Goal: Book appointment/travel/reservation

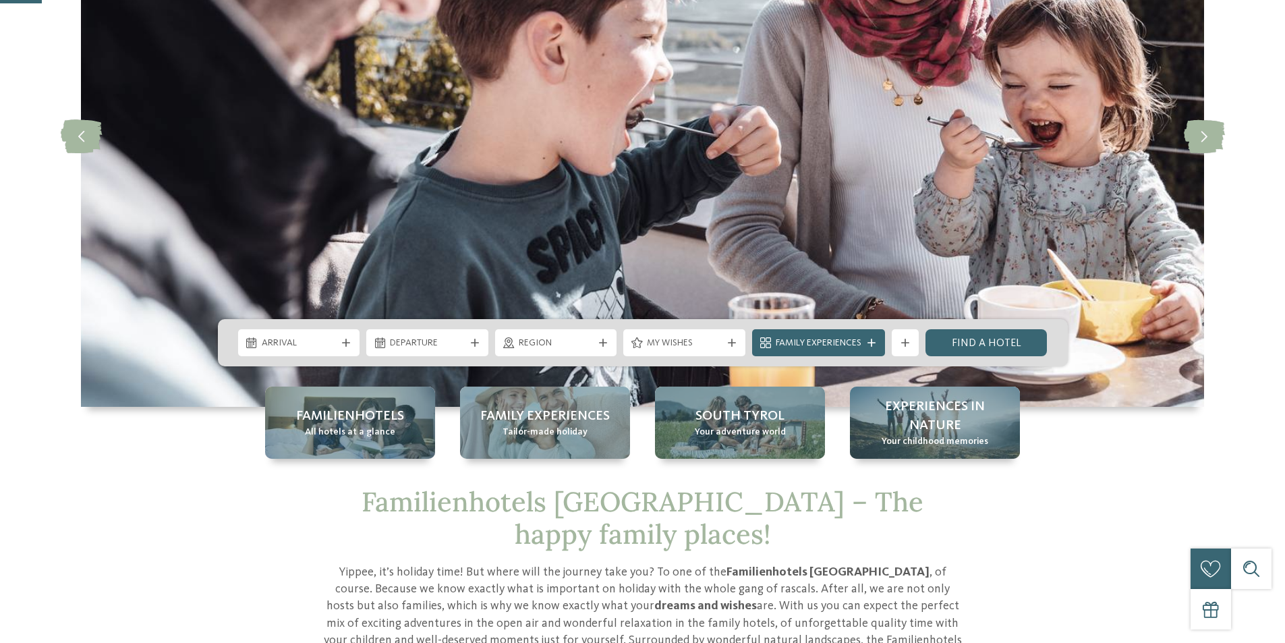
scroll to position [337, 0]
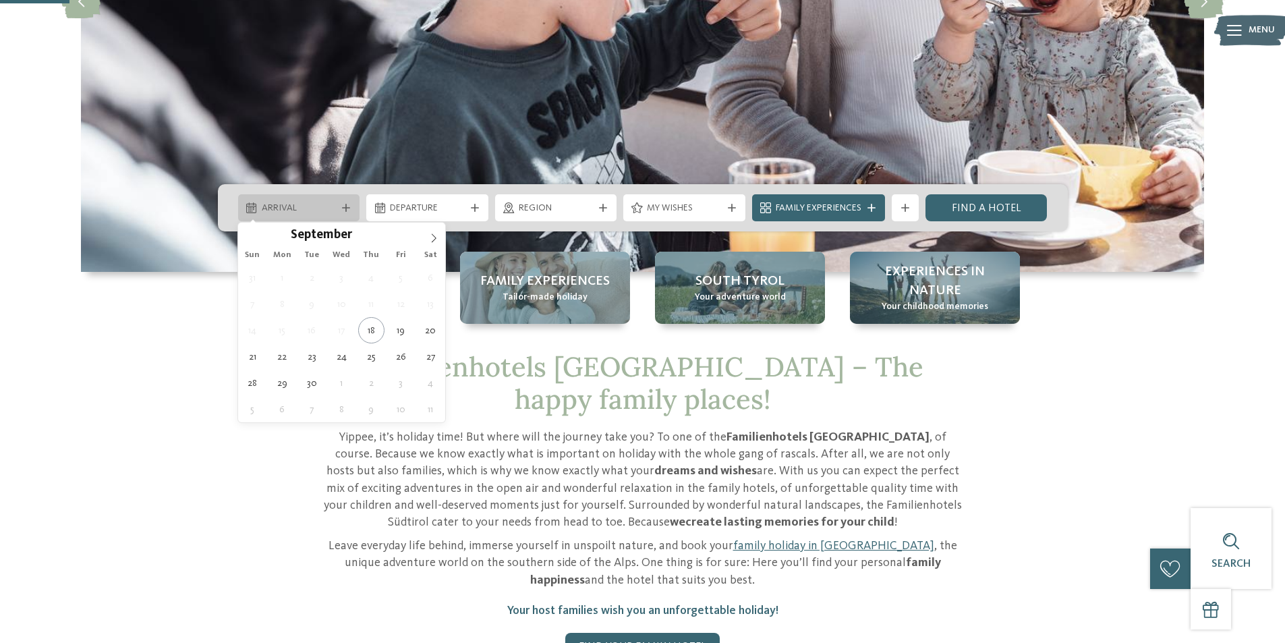
click at [321, 215] on span "Arrival" at bounding box center [299, 208] width 75 height 13
click at [426, 240] on span at bounding box center [433, 234] width 23 height 23
type input "****"
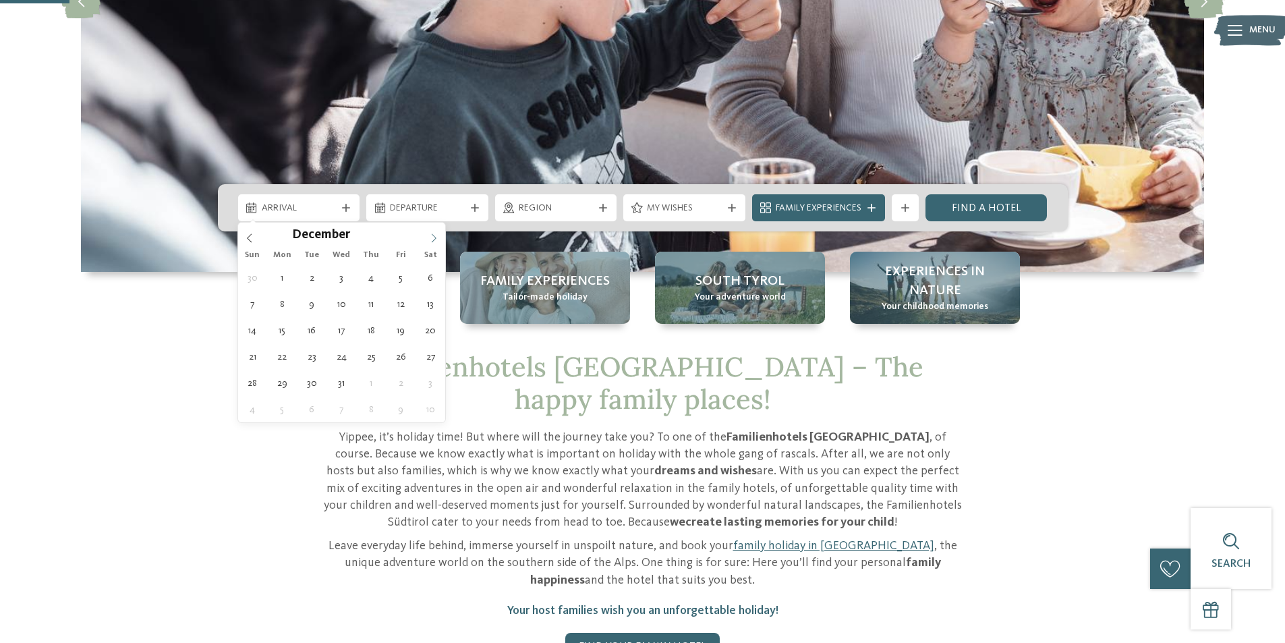
click at [426, 240] on span at bounding box center [433, 234] width 23 height 23
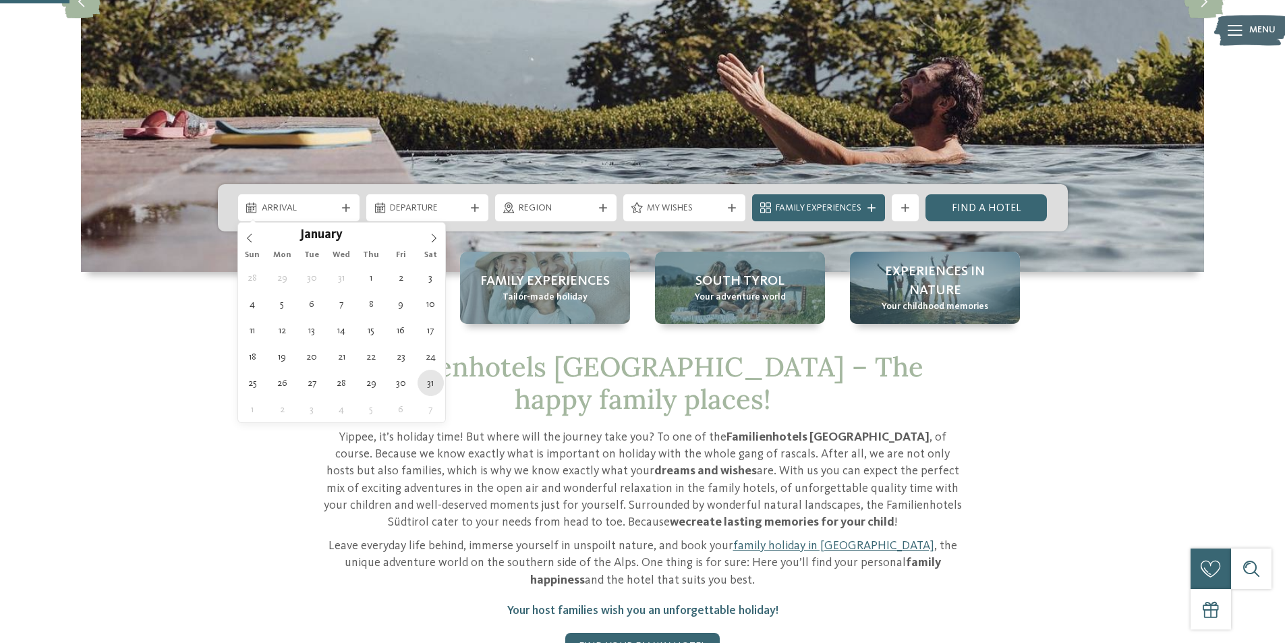
type div "31.01.2026"
type input "****"
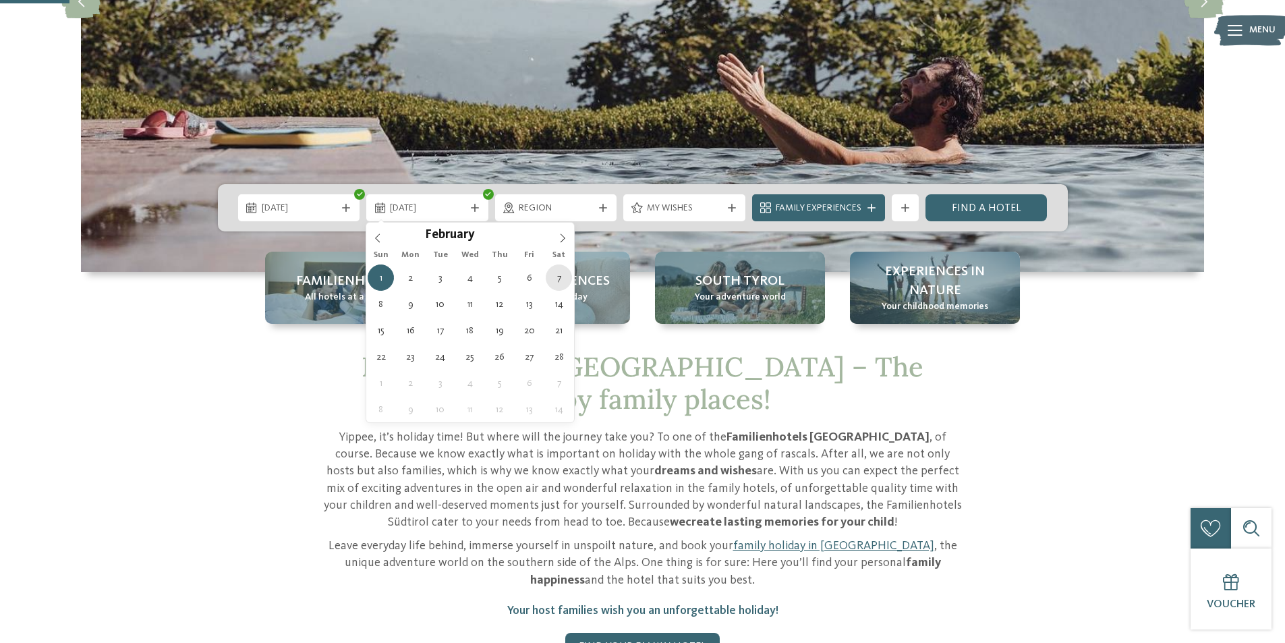
type div "07.02.2026"
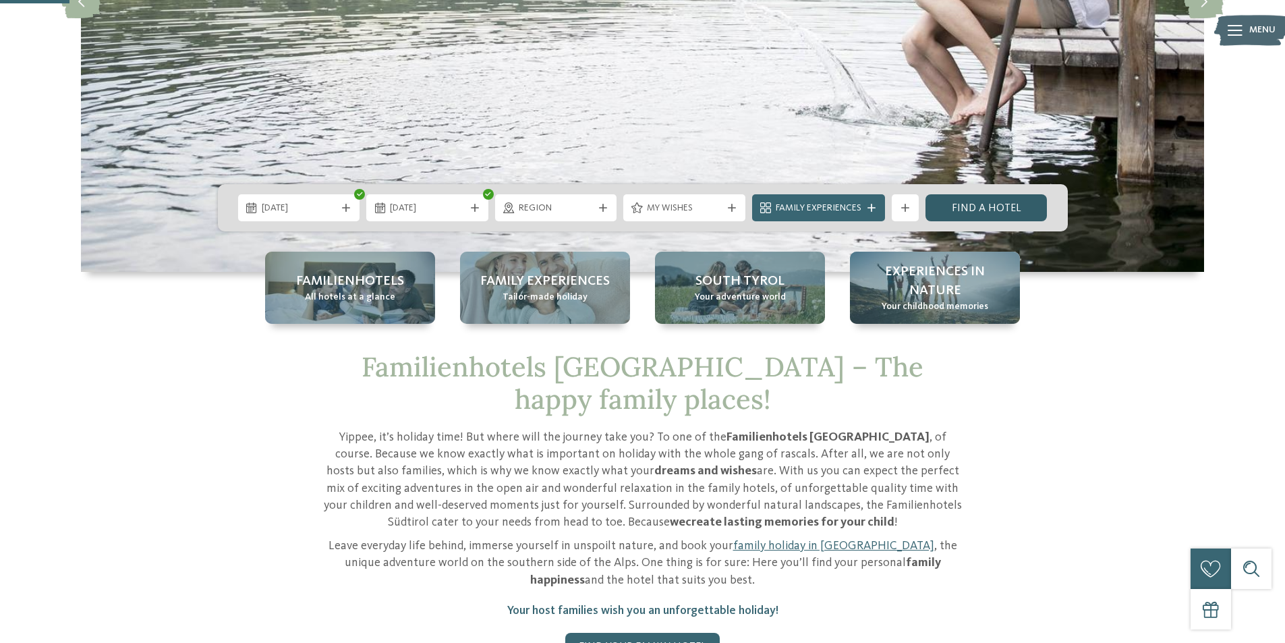
click at [971, 211] on link "Find a hotel" at bounding box center [987, 207] width 122 height 27
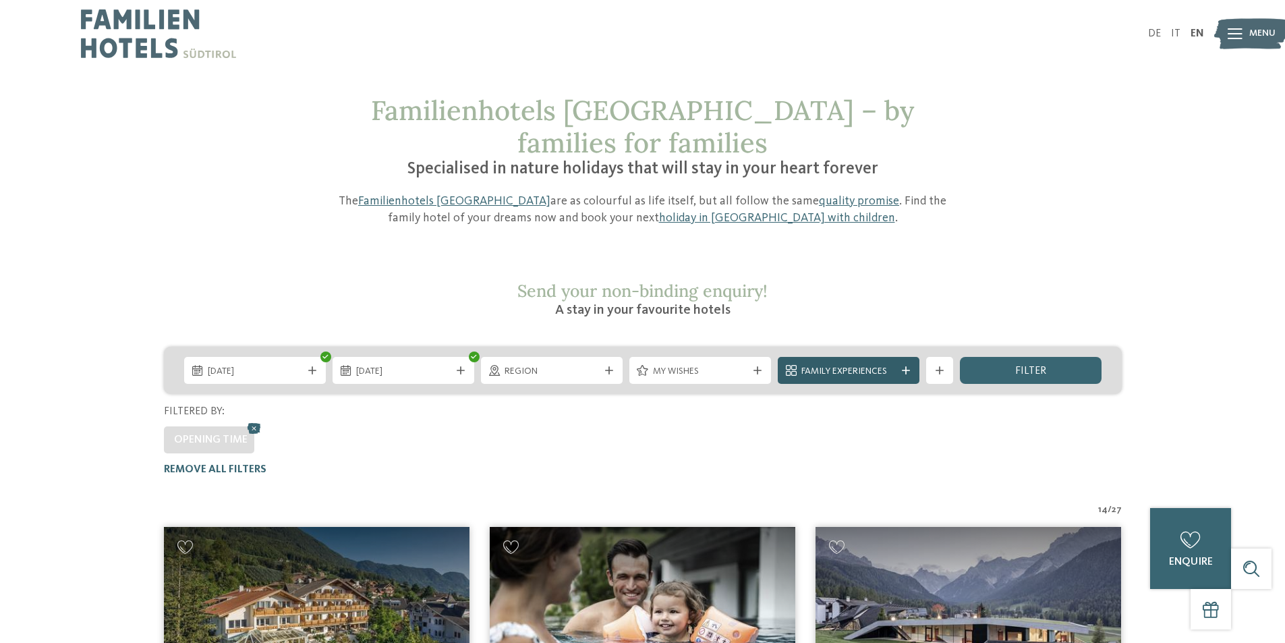
click at [899, 366] on div at bounding box center [905, 370] width 13 height 8
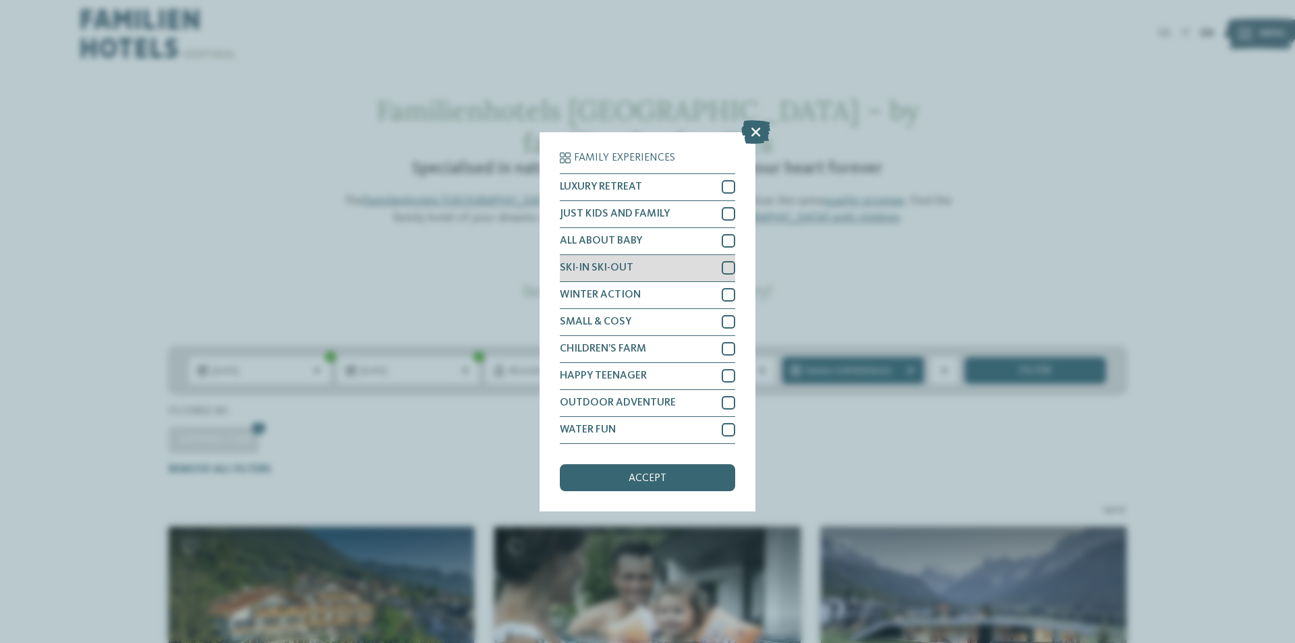
click at [729, 269] on div at bounding box center [728, 267] width 13 height 13
click at [635, 490] on div "accept" at bounding box center [647, 477] width 175 height 27
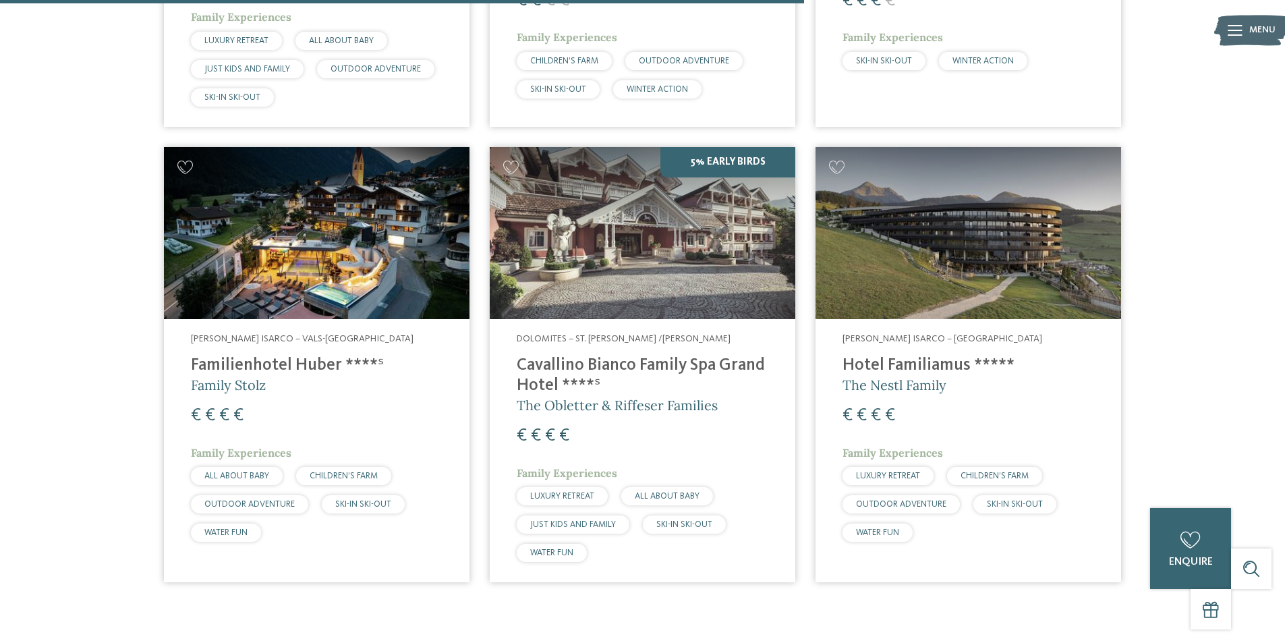
scroll to position [748, 0]
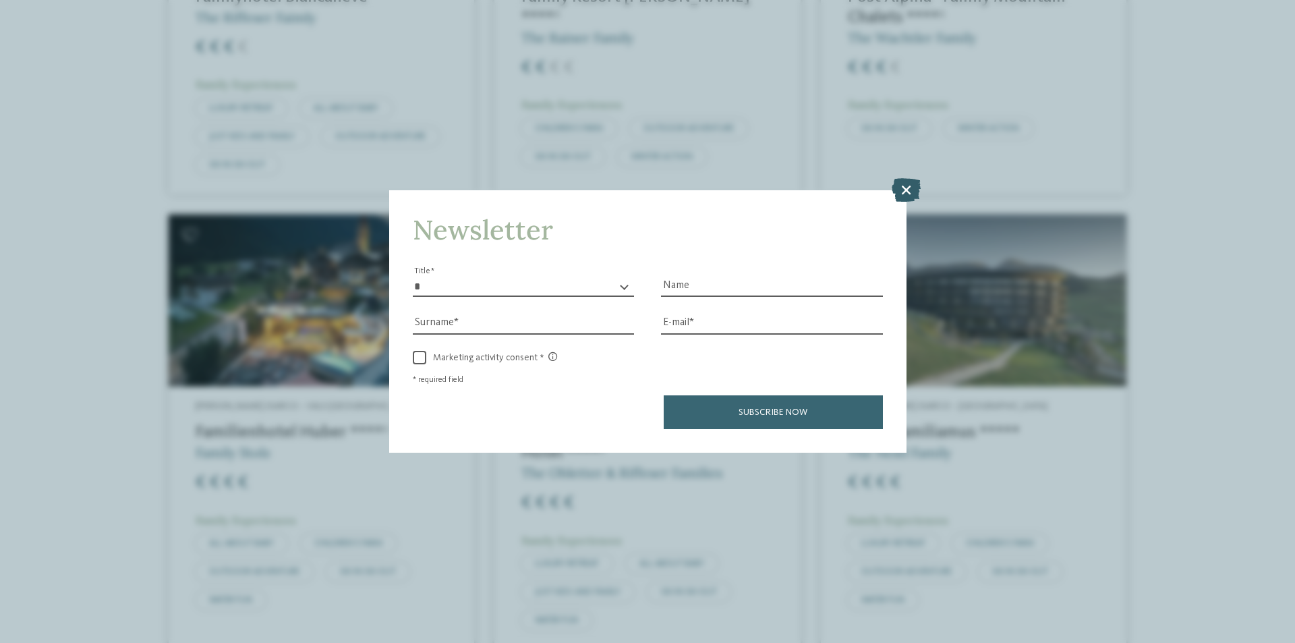
click at [909, 194] on icon at bounding box center [906, 190] width 29 height 24
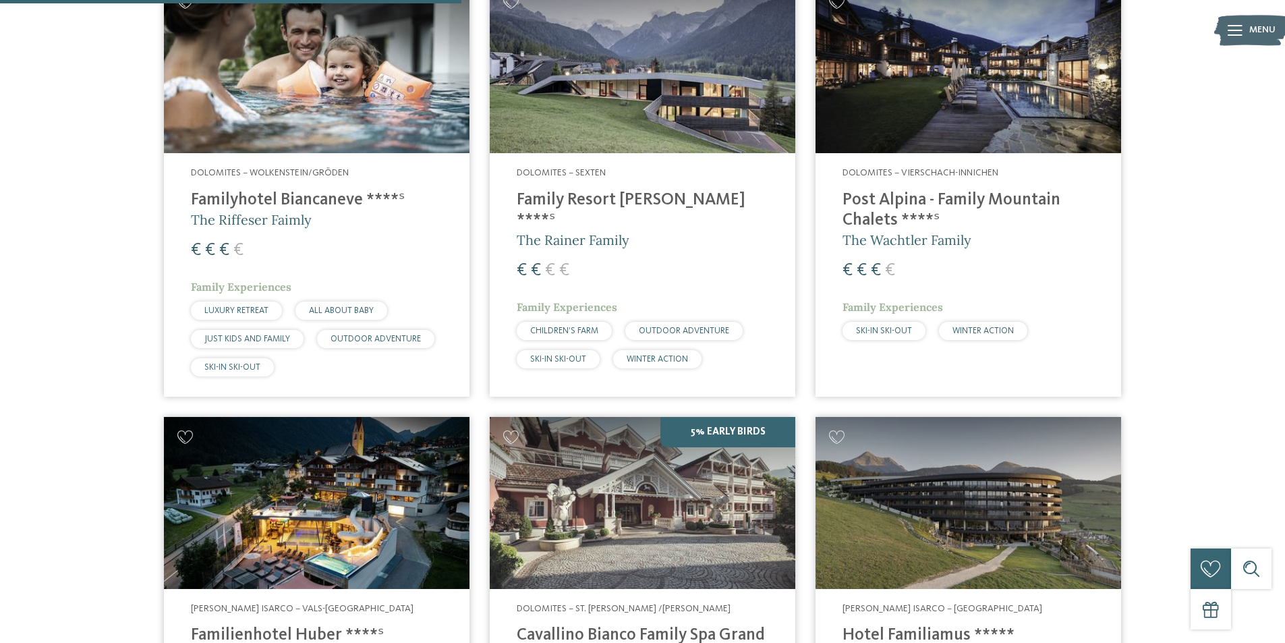
scroll to position [410, 0]
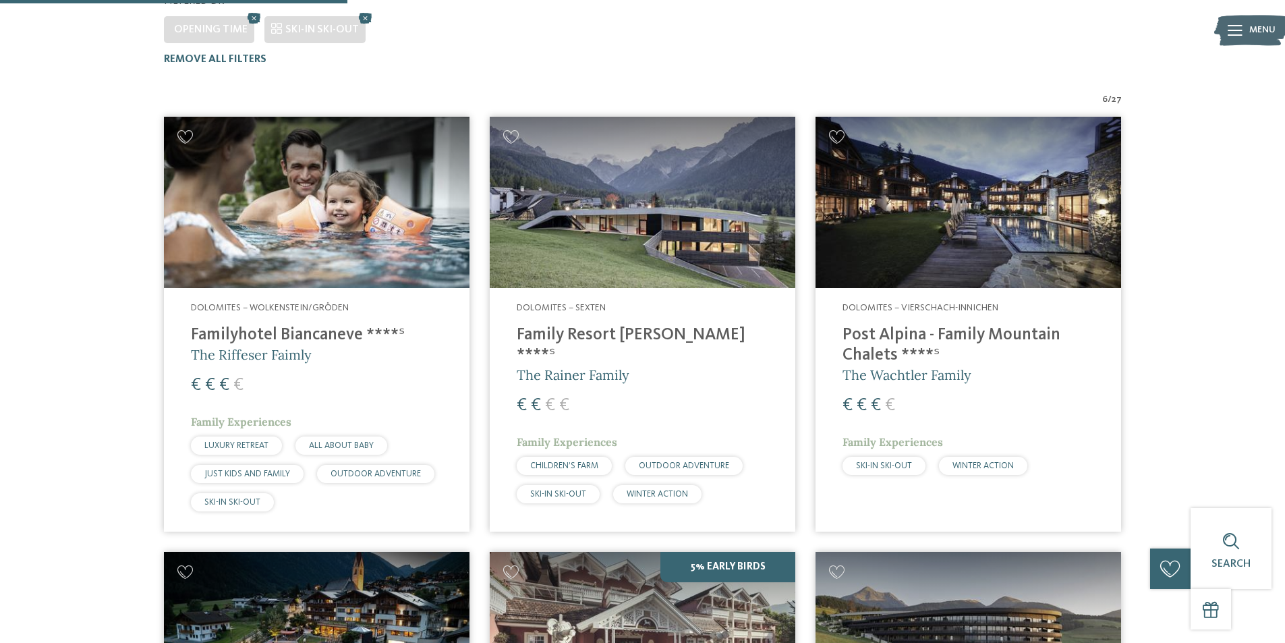
click at [279, 204] on img at bounding box center [317, 203] width 306 height 172
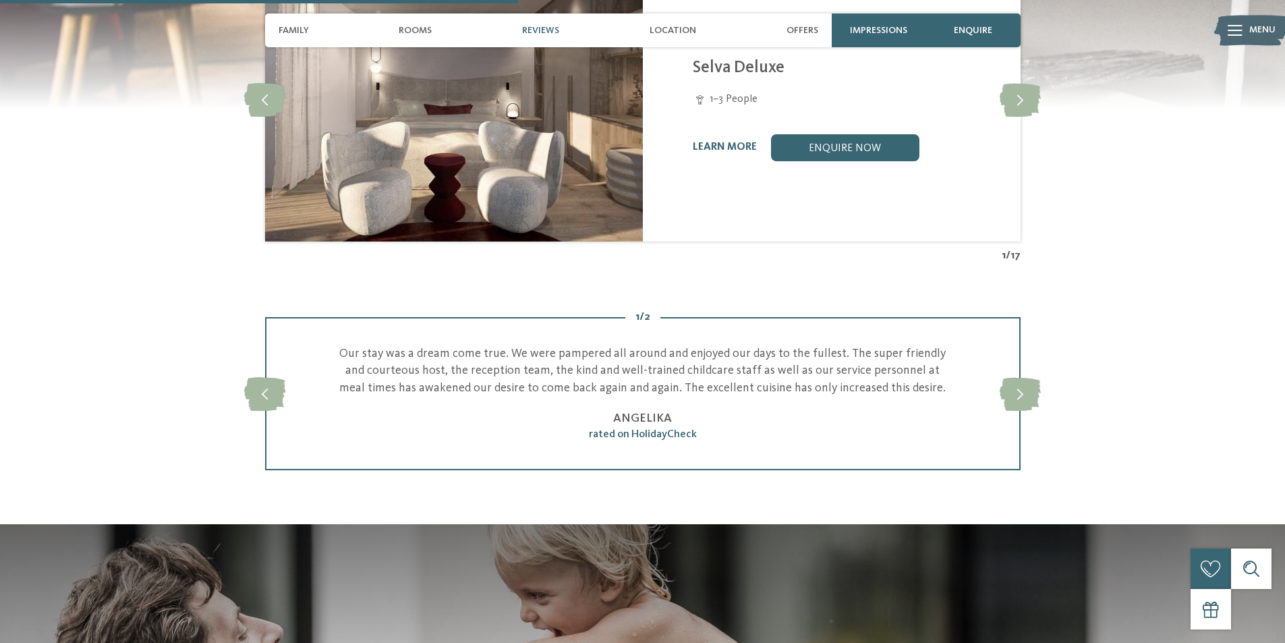
scroll to position [1147, 0]
